Goal: Understand process/instructions: Learn how to perform a task or action

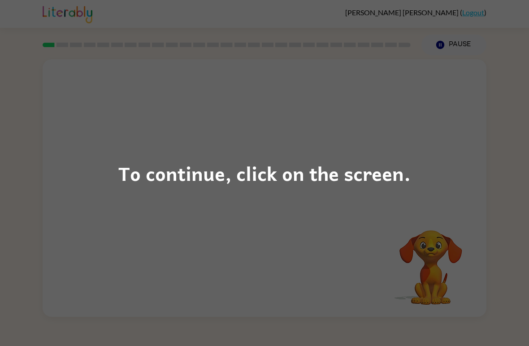
click at [266, 199] on div "To continue, click on the screen." at bounding box center [264, 173] width 529 height 346
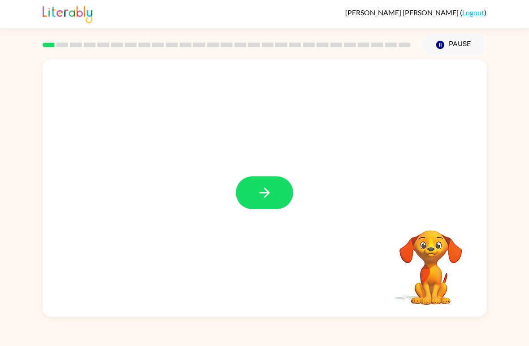
click at [255, 186] on button "button" at bounding box center [264, 192] width 57 height 33
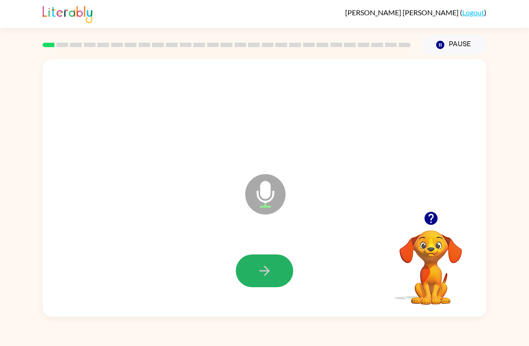
click at [278, 274] on button "button" at bounding box center [264, 270] width 57 height 33
click at [261, 265] on icon "button" at bounding box center [265, 271] width 16 height 16
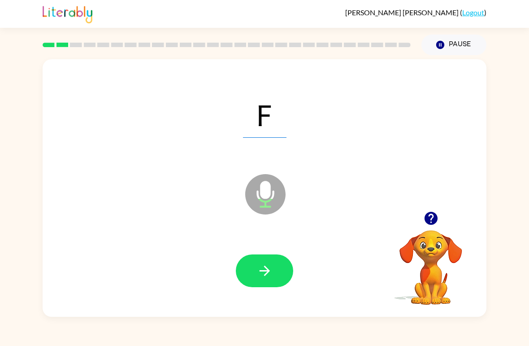
click at [268, 275] on icon "button" at bounding box center [265, 271] width 16 height 16
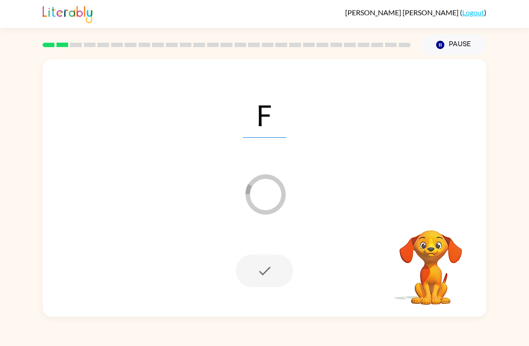
click at [258, 273] on div at bounding box center [264, 270] width 57 height 33
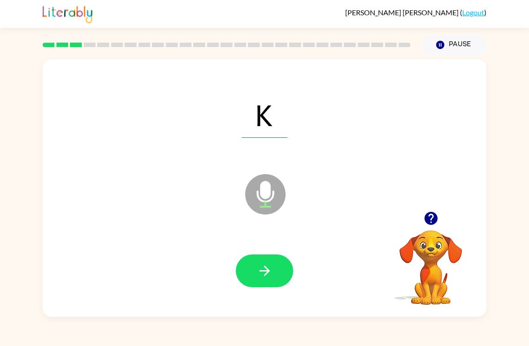
click at [266, 276] on icon "button" at bounding box center [265, 271] width 16 height 16
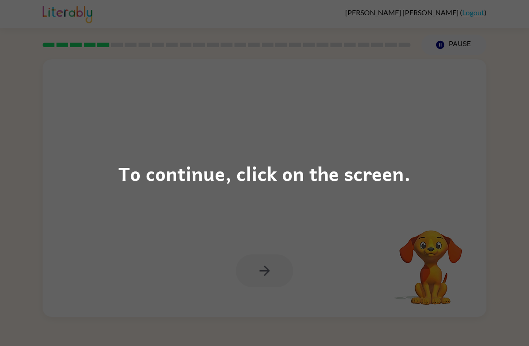
click at [252, 203] on div "To continue, click on the screen." at bounding box center [264, 173] width 529 height 346
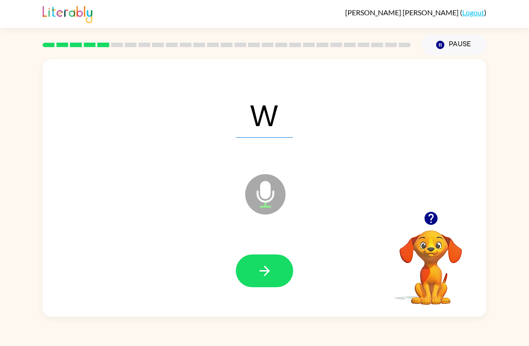
click at [278, 267] on button "button" at bounding box center [264, 270] width 57 height 33
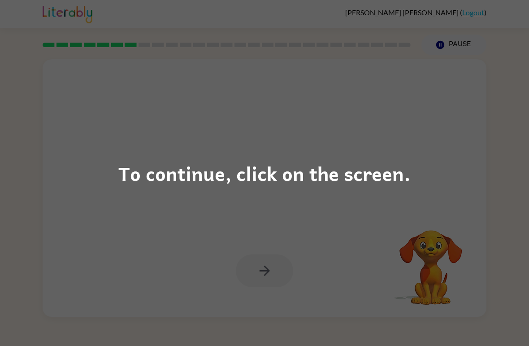
click at [247, 177] on div "To continue, click on the screen." at bounding box center [264, 173] width 292 height 30
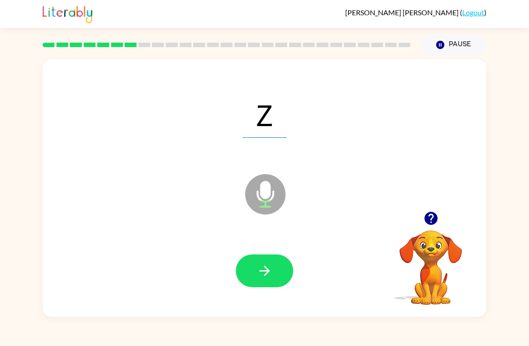
click at [256, 268] on button "button" at bounding box center [264, 270] width 57 height 33
click at [245, 268] on button "button" at bounding box center [264, 270] width 57 height 33
click at [257, 264] on icon "button" at bounding box center [265, 271] width 16 height 16
click at [270, 273] on icon "button" at bounding box center [265, 271] width 16 height 16
click at [251, 273] on button "button" at bounding box center [264, 270] width 57 height 33
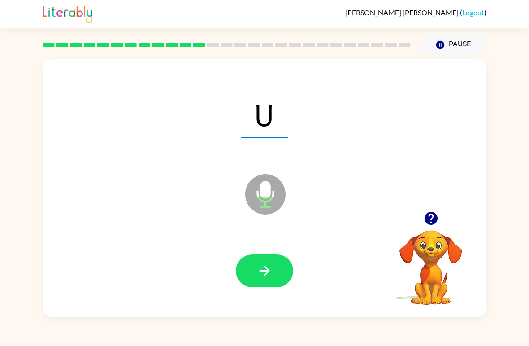
click at [239, 127] on div "U" at bounding box center [265, 114] width 426 height 74
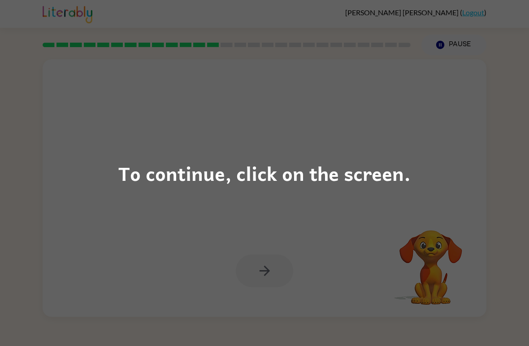
click at [281, 176] on div "To continue, click on the screen." at bounding box center [264, 173] width 292 height 30
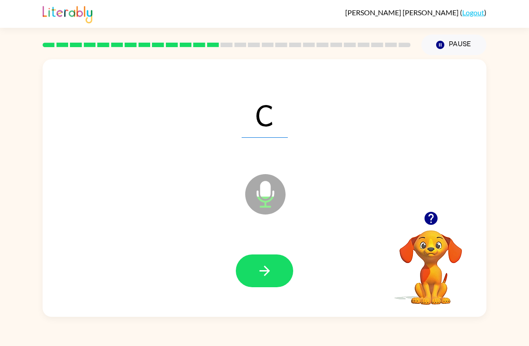
click at [261, 273] on icon "button" at bounding box center [265, 271] width 16 height 16
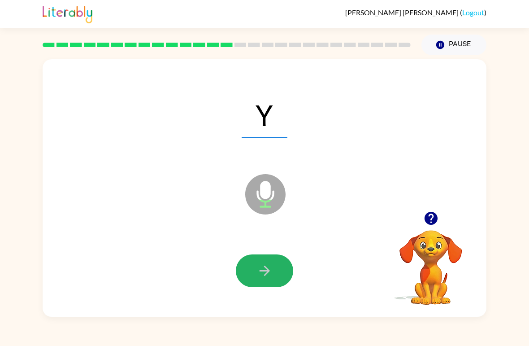
click at [254, 256] on button "button" at bounding box center [264, 270] width 57 height 33
click at [260, 273] on icon "button" at bounding box center [265, 271] width 16 height 16
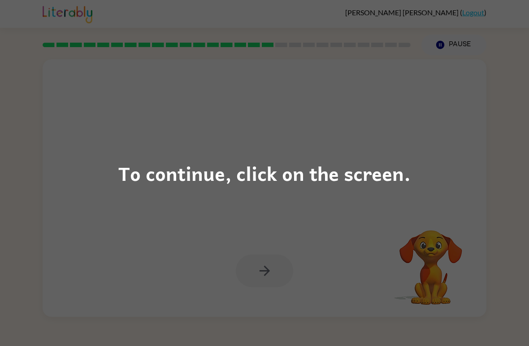
click at [266, 178] on div "To continue, click on the screen." at bounding box center [264, 173] width 292 height 30
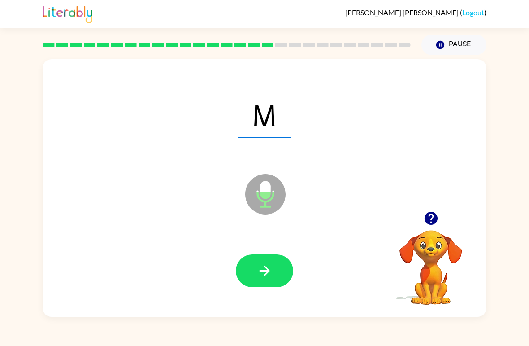
click at [255, 275] on button "button" at bounding box center [264, 270] width 57 height 33
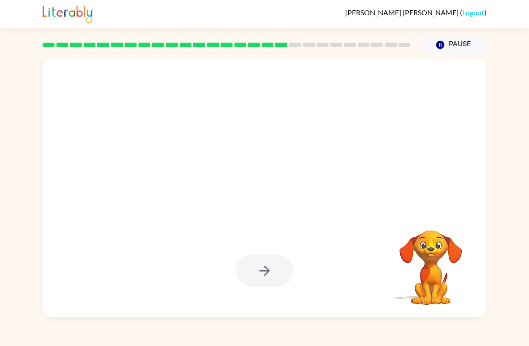
click at [445, 272] on video "Your browser must support playing .mp4 files to use Literably. Please try using…" at bounding box center [431, 261] width 90 height 90
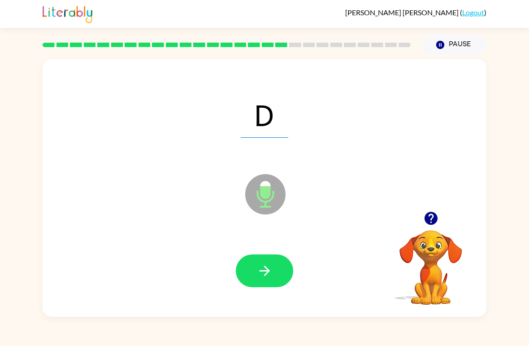
click at [146, 100] on div "D" at bounding box center [265, 114] width 426 height 74
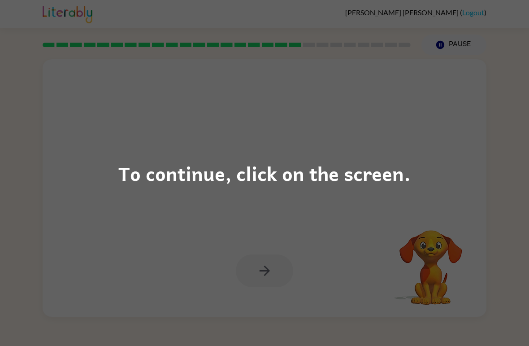
click at [314, 182] on div "To continue, click on the screen." at bounding box center [264, 173] width 292 height 30
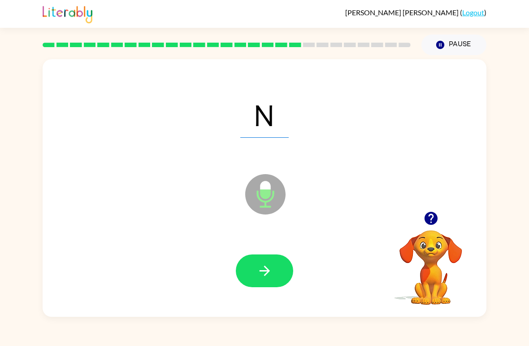
click at [280, 112] on span "N" at bounding box center [264, 114] width 48 height 47
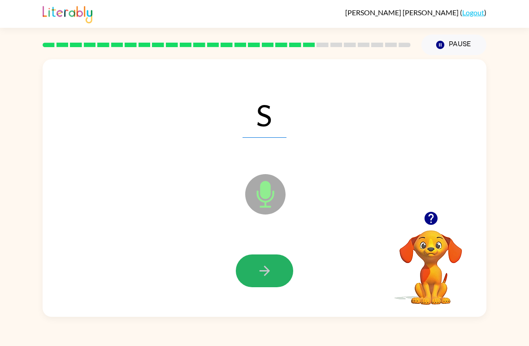
click at [255, 268] on button "button" at bounding box center [264, 270] width 57 height 33
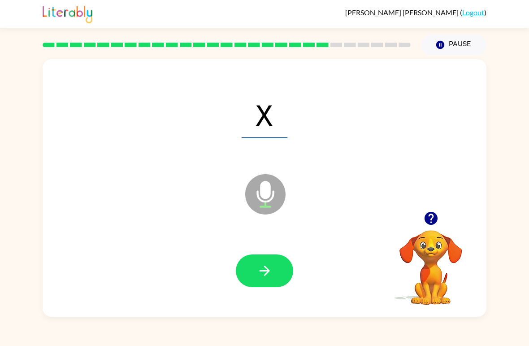
click at [269, 276] on icon "button" at bounding box center [265, 271] width 16 height 16
click at [265, 273] on icon "button" at bounding box center [265, 271] width 16 height 16
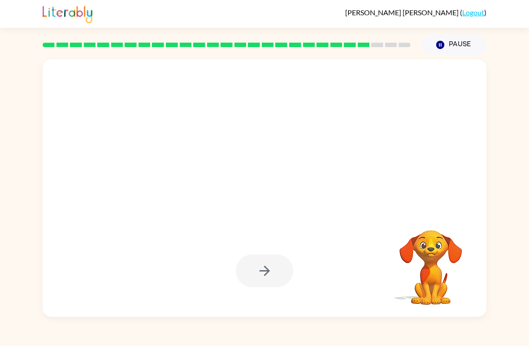
click at [248, 122] on div at bounding box center [265, 114] width 426 height 74
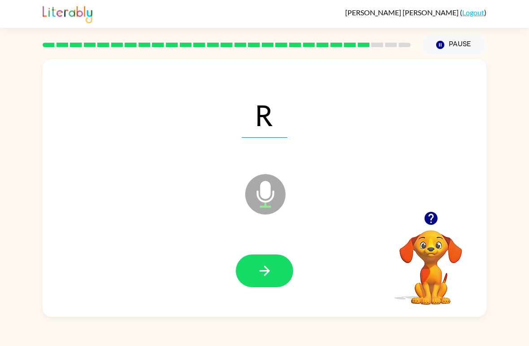
click at [258, 267] on icon "button" at bounding box center [265, 271] width 16 height 16
click at [244, 278] on button "button" at bounding box center [264, 270] width 57 height 33
click at [263, 255] on button "button" at bounding box center [264, 270] width 57 height 33
